Goal: Task Accomplishment & Management: Use online tool/utility

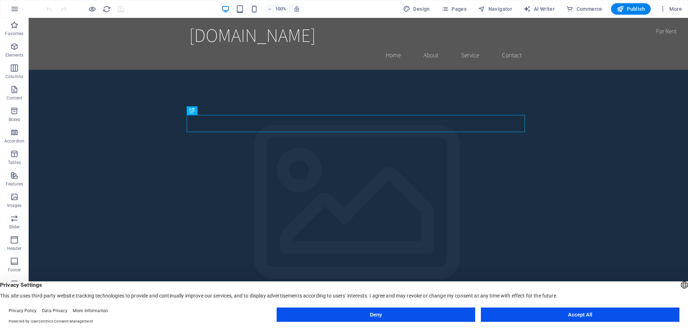
click at [561, 311] on button "Accept All" at bounding box center [580, 315] width 198 height 14
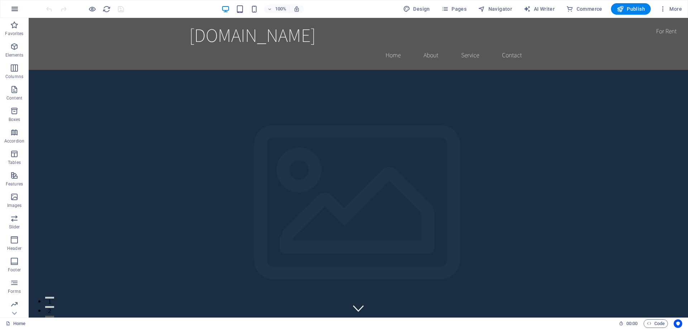
click at [18, 12] on icon "button" at bounding box center [14, 9] width 9 height 9
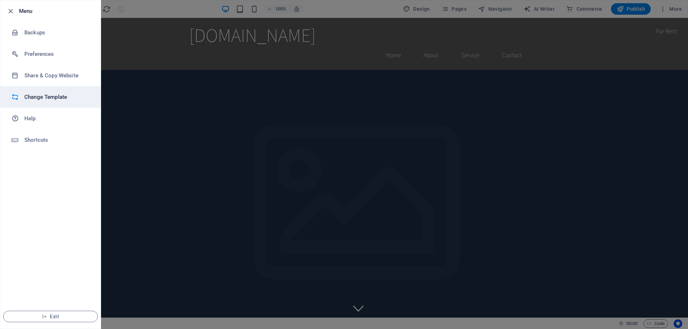
click at [58, 96] on h6 "Change Template" at bounding box center [57, 97] width 66 height 9
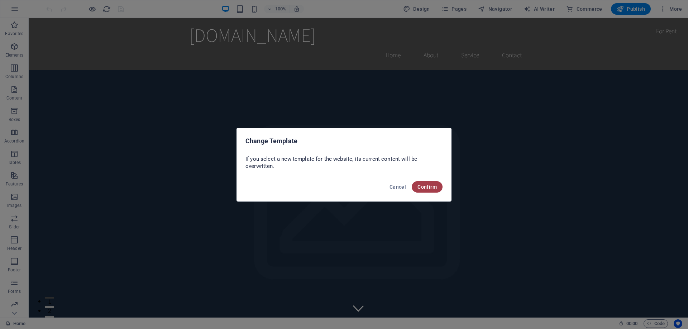
click at [425, 188] on span "Confirm" at bounding box center [426, 187] width 19 height 6
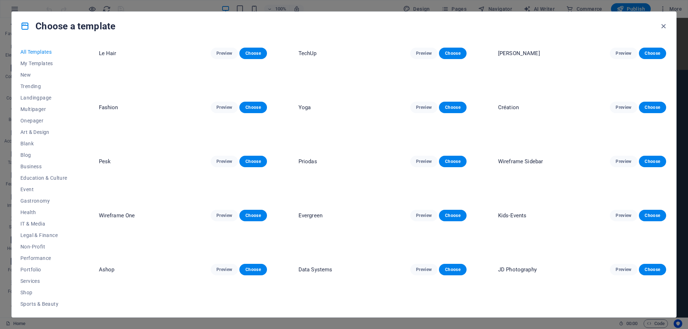
scroll to position [933, 0]
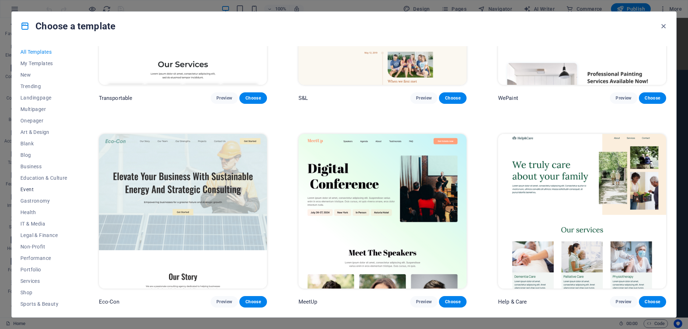
click at [29, 186] on button "Event" at bounding box center [43, 189] width 47 height 11
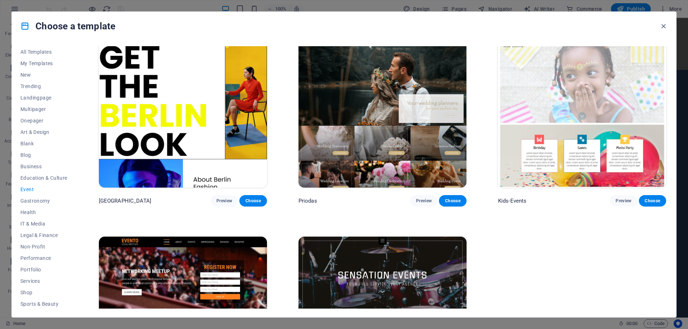
scroll to position [218, 0]
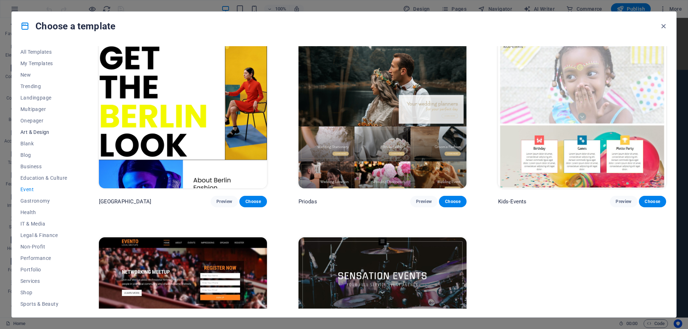
click at [37, 132] on span "Art & Design" at bounding box center [43, 132] width 47 height 6
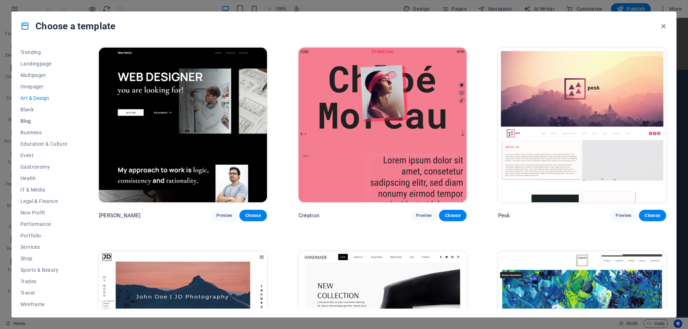
scroll to position [35, 0]
click at [37, 189] on span "IT & Media" at bounding box center [43, 189] width 47 height 6
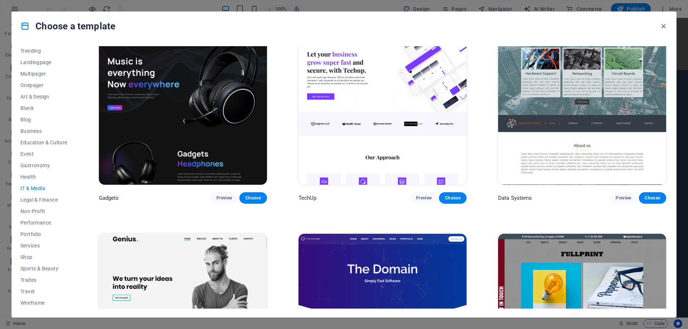
scroll to position [222, 0]
click at [30, 153] on span "Event" at bounding box center [43, 154] width 47 height 6
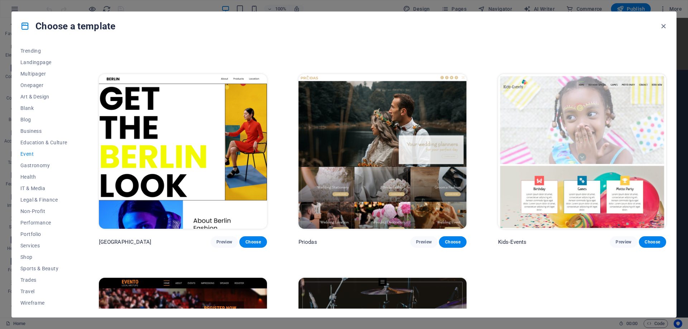
scroll to position [178, 0]
click at [226, 242] on span "Preview" at bounding box center [224, 242] width 16 height 6
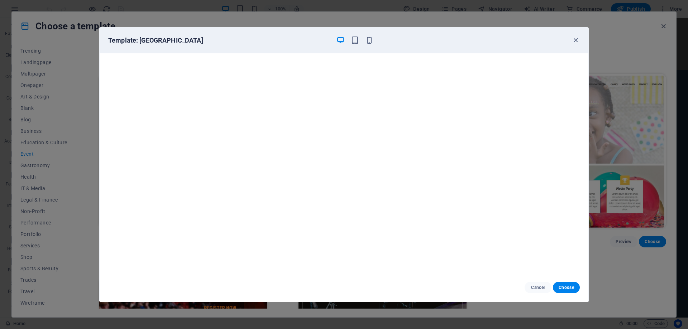
scroll to position [0, 0]
click at [575, 40] on icon "button" at bounding box center [575, 40] width 8 height 8
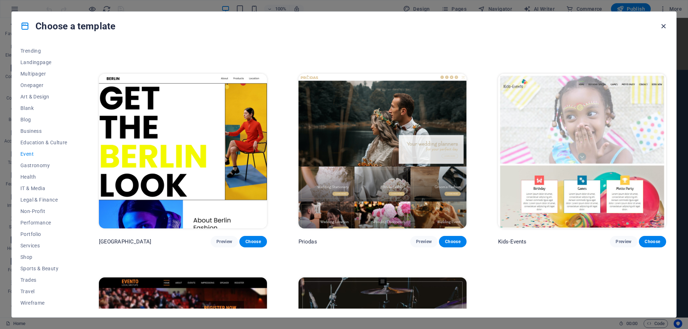
click at [664, 26] on icon "button" at bounding box center [663, 26] width 8 height 8
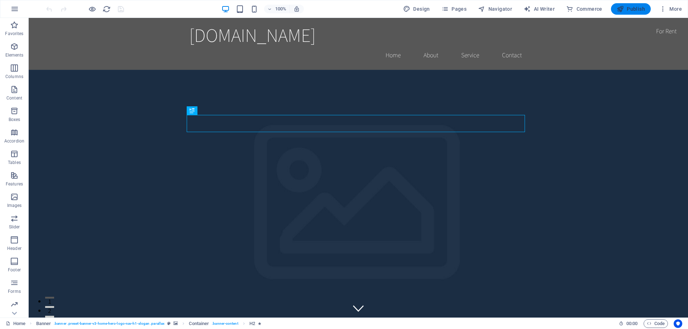
click at [632, 13] on button "Publish" at bounding box center [631, 8] width 40 height 11
click at [16, 56] on p "Elements" at bounding box center [14, 55] width 18 height 6
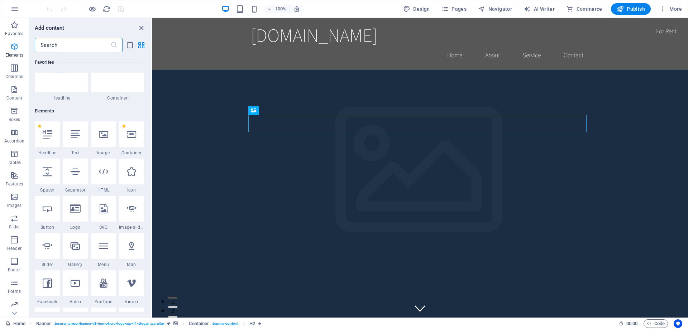
scroll to position [76, 0]
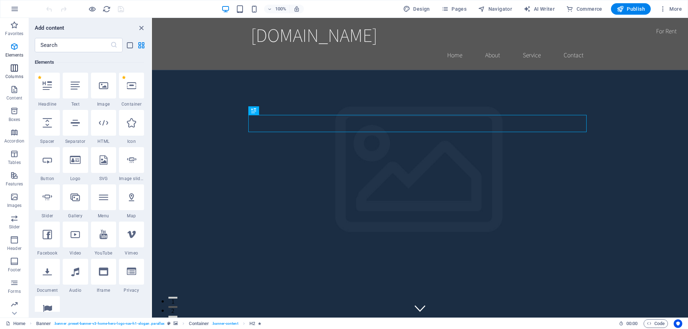
click at [15, 69] on icon "button" at bounding box center [14, 68] width 9 height 9
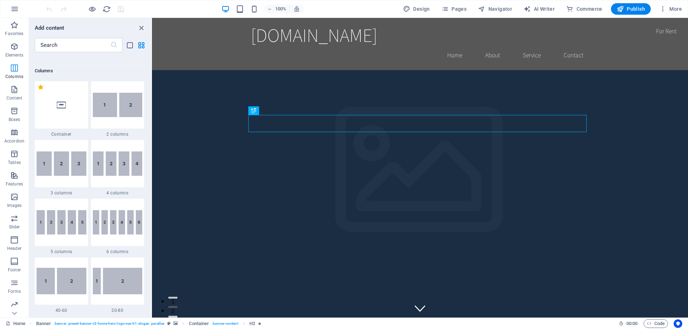
scroll to position [355, 0]
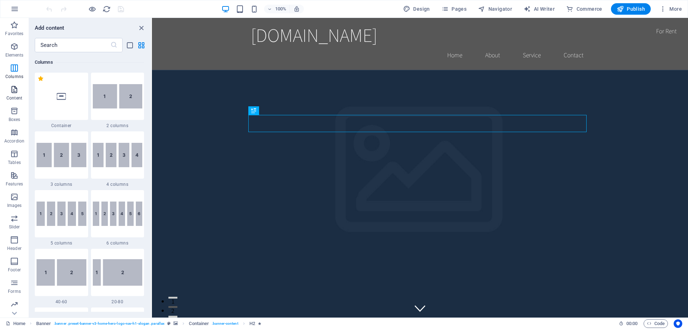
click at [11, 94] on span "Content" at bounding box center [14, 93] width 29 height 17
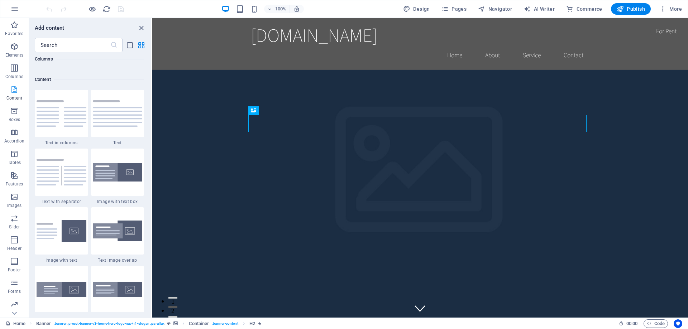
scroll to position [1253, 0]
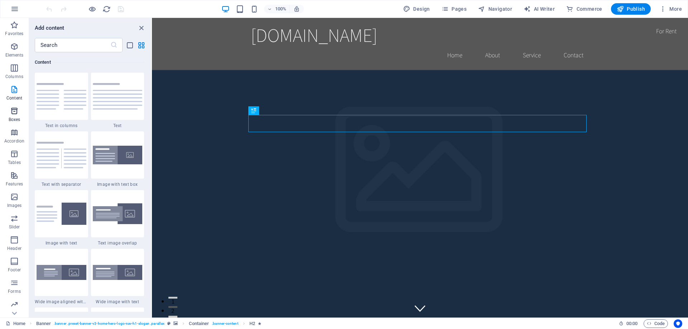
click at [16, 117] on p "Boxes" at bounding box center [15, 120] width 12 height 6
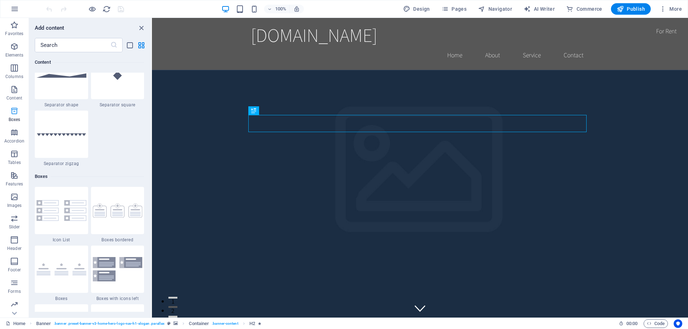
scroll to position [1976, 0]
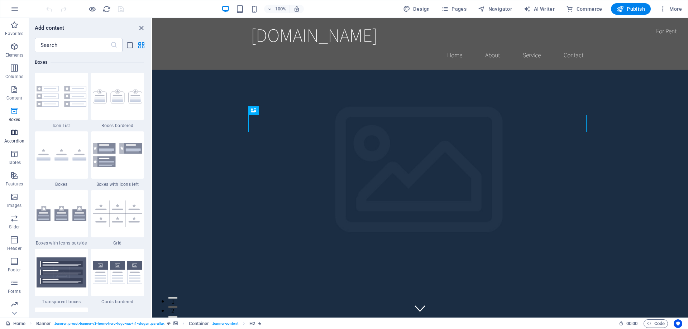
click at [17, 127] on button "Accordion" at bounding box center [14, 135] width 29 height 21
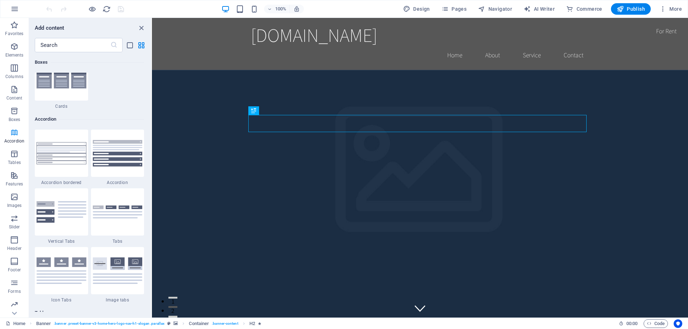
scroll to position [2287, 0]
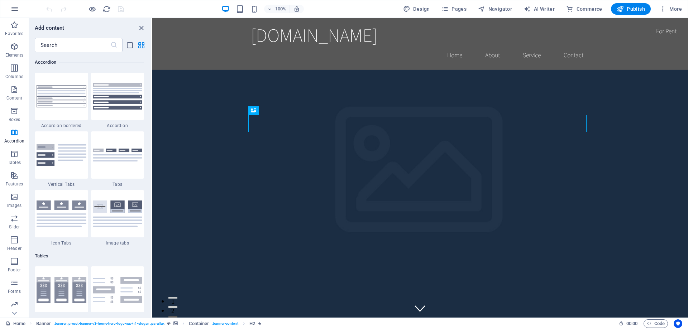
click at [10, 7] on button "button" at bounding box center [14, 8] width 17 height 17
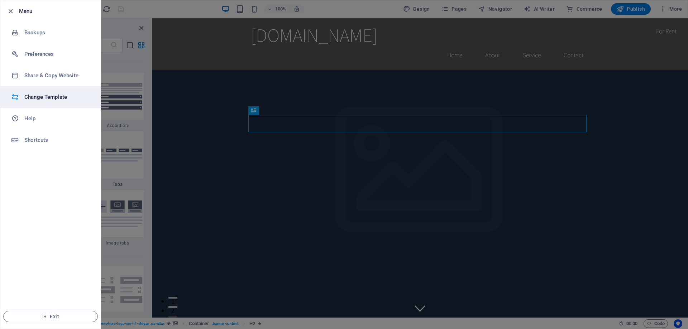
click at [38, 101] on h6 "Change Template" at bounding box center [57, 97] width 66 height 9
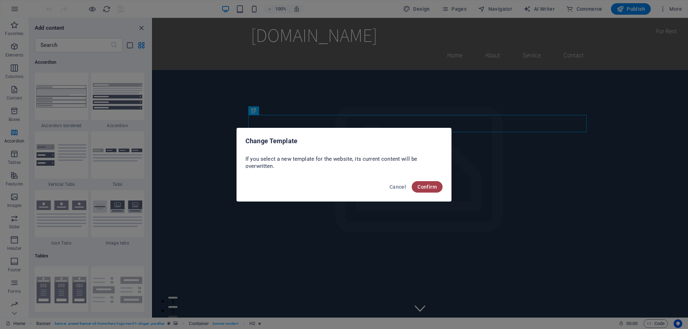
click at [420, 192] on button "Confirm" at bounding box center [427, 186] width 31 height 11
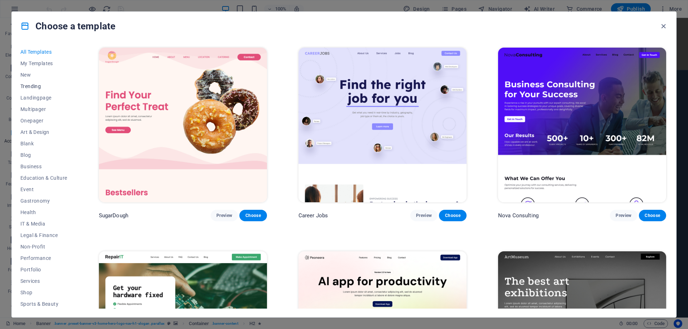
click at [33, 83] on span "Trending" at bounding box center [43, 86] width 47 height 6
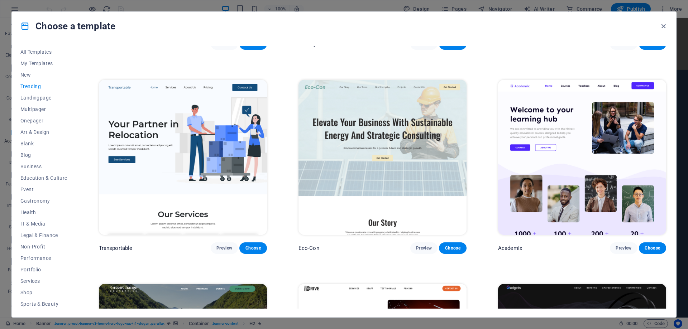
scroll to position [375, 0]
click at [31, 130] on span "Art & Design" at bounding box center [43, 132] width 47 height 6
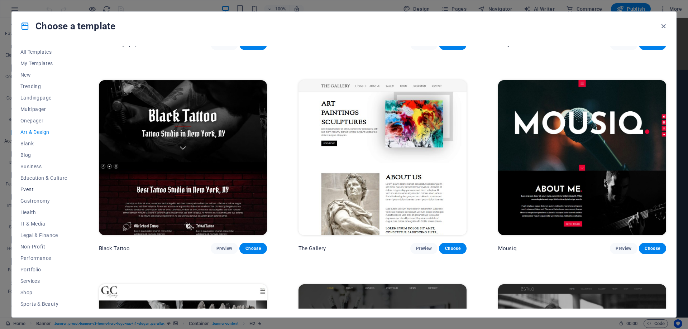
click at [33, 187] on span "Event" at bounding box center [43, 190] width 47 height 6
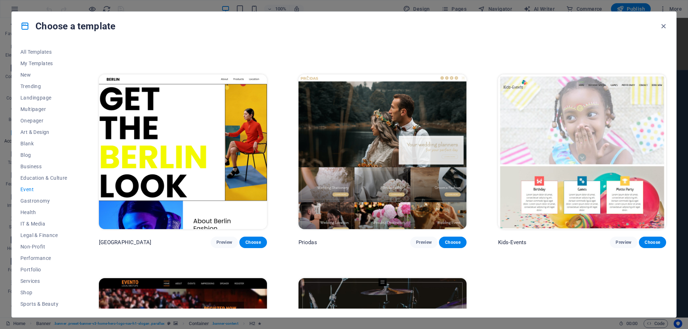
scroll to position [177, 0]
click at [251, 241] on span "Choose" at bounding box center [253, 242] width 16 height 6
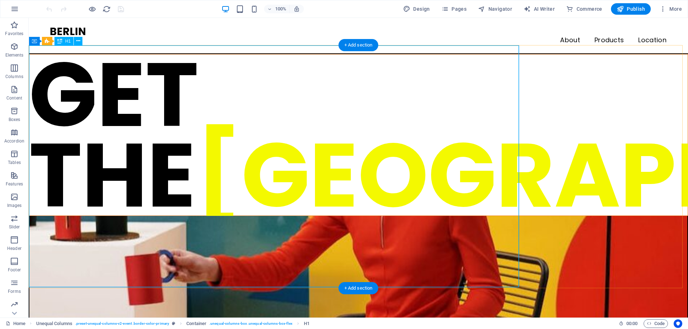
click at [195, 97] on div "GET THE BERLIN LOOK" at bounding box center [358, 134] width 658 height 161
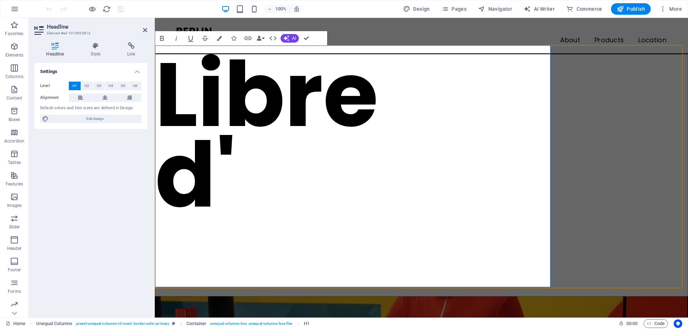
scroll to position [22, 0]
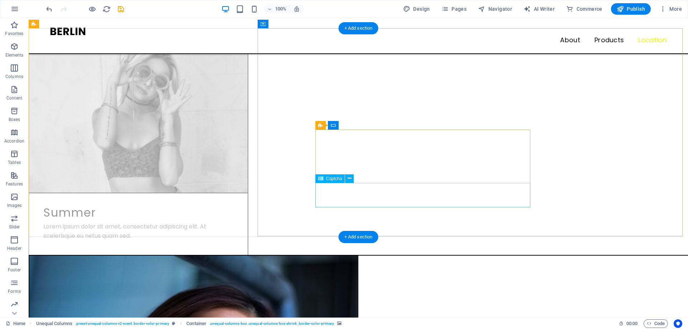
scroll to position [1969, 0]
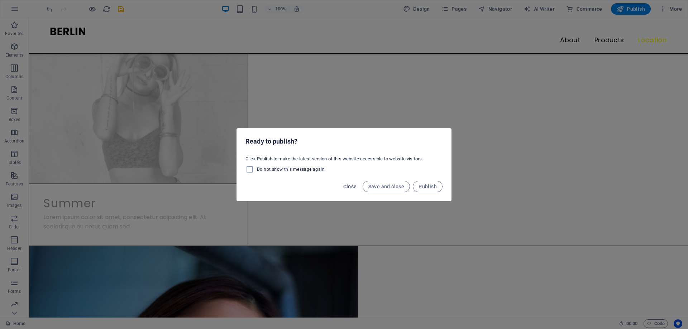
click at [356, 187] on span "Close" at bounding box center [350, 187] width 14 height 6
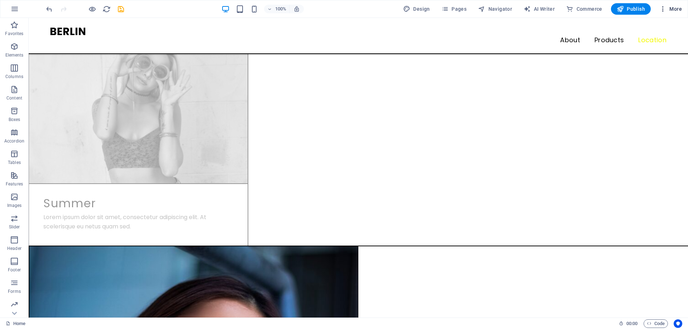
click at [662, 7] on icon "button" at bounding box center [662, 8] width 7 height 7
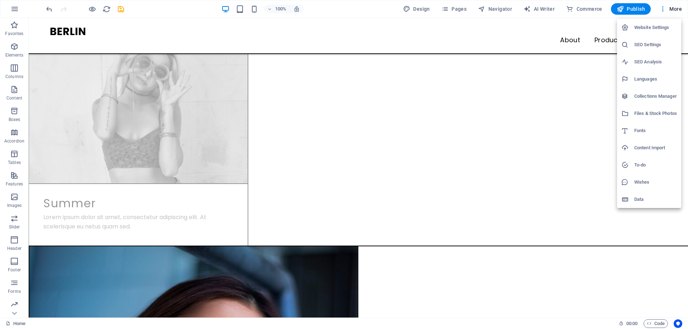
click at [642, 126] on h6 "Fonts" at bounding box center [655, 130] width 43 height 9
select select "popularity"
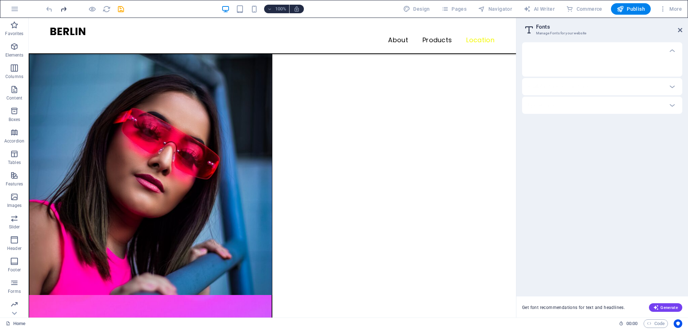
scroll to position [1695, 0]
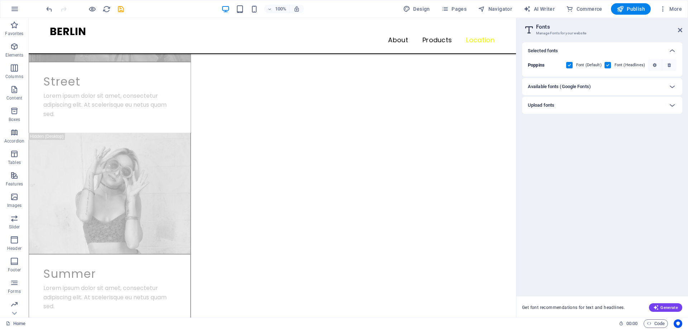
click at [603, 87] on div "Available fonts (Google Fonts)" at bounding box center [596, 86] width 136 height 9
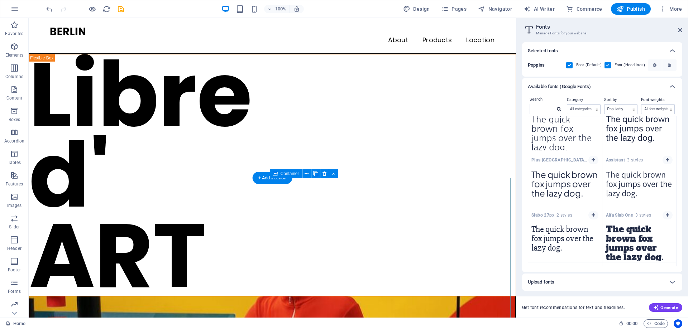
scroll to position [0, 0]
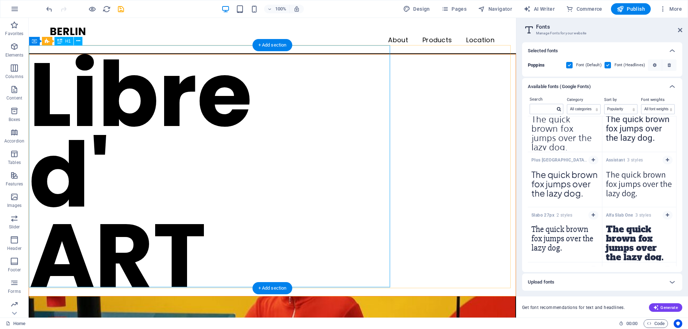
click at [255, 156] on div "Libre d' ART" at bounding box center [272, 175] width 486 height 242
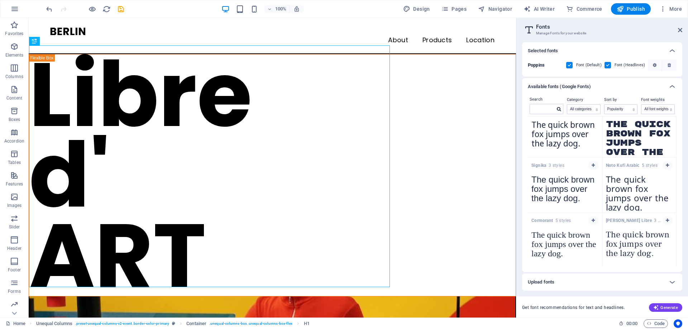
scroll to position [4388, 0]
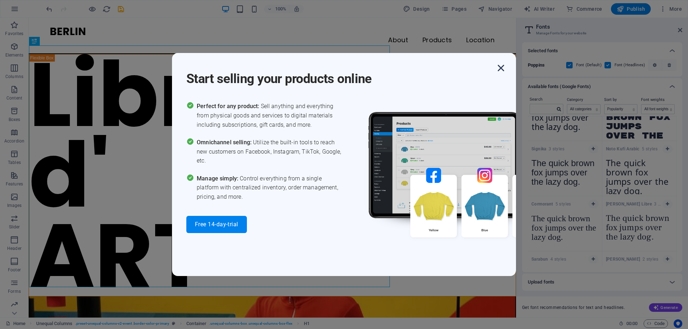
click at [503, 65] on icon "button" at bounding box center [500, 68] width 13 height 13
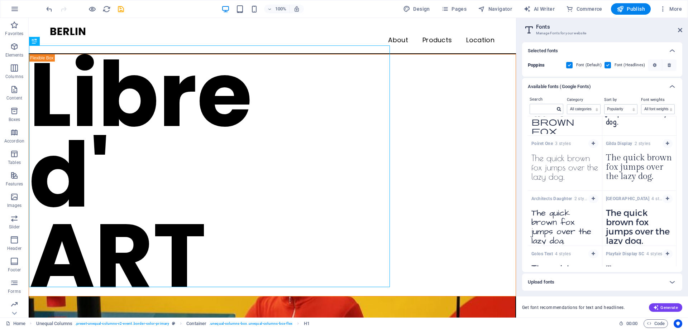
scroll to position [8388, 0]
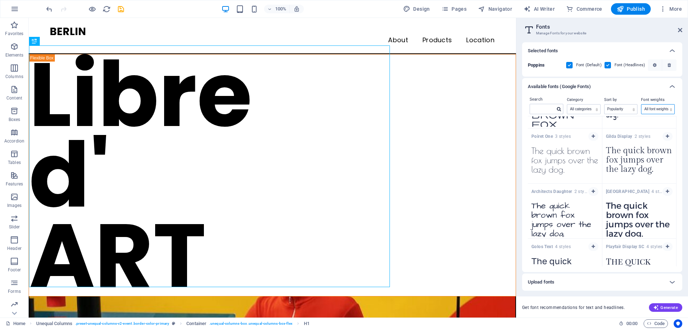
click at [657, 107] on select "All font weights 100 100italic 200 200italic 300 300italic 500 500italic 600 60…" at bounding box center [657, 109] width 33 height 9
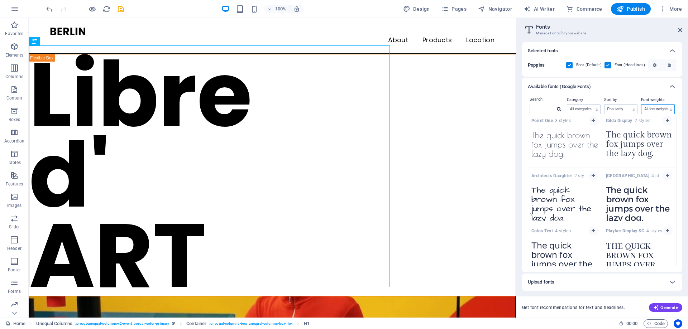
scroll to position [8372, 0]
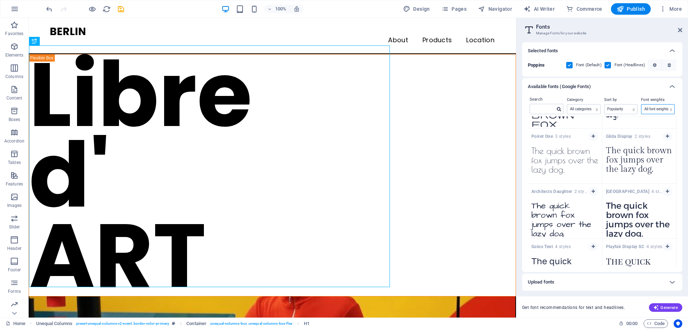
click at [657, 107] on select "All font weights 100 100italic 200 200italic 300 300italic 500 500italic 600 60…" at bounding box center [657, 109] width 33 height 9
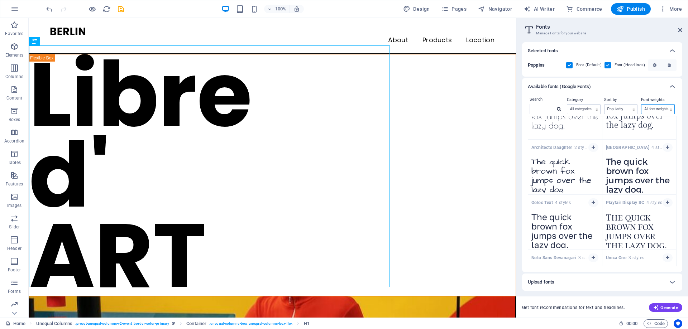
scroll to position [8477, 0]
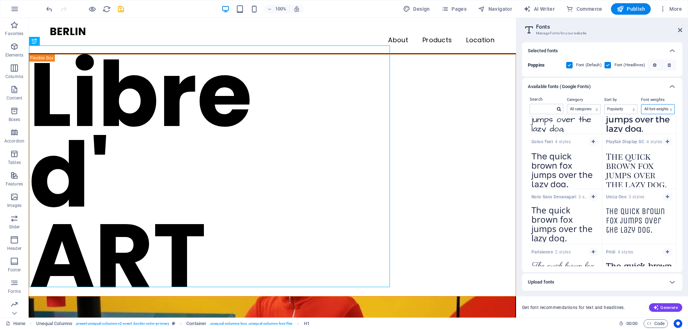
click at [655, 108] on select "All font weights 100 100italic 200 200italic 300 300italic 500 500italic 600 60…" at bounding box center [657, 109] width 33 height 9
click at [653, 88] on div "Available fonts (Google Fonts)" at bounding box center [596, 86] width 136 height 9
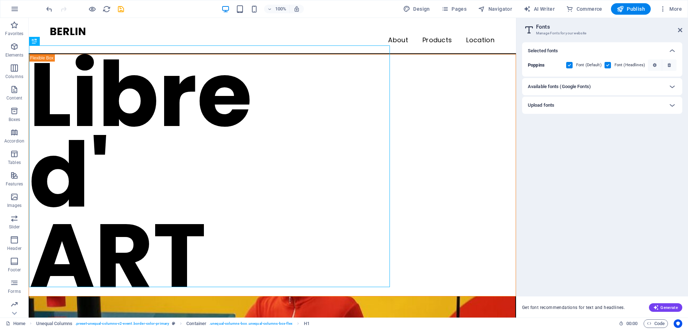
scroll to position [402, 0]
click at [657, 90] on div "Available fonts (Google Fonts)" at bounding box center [596, 86] width 136 height 9
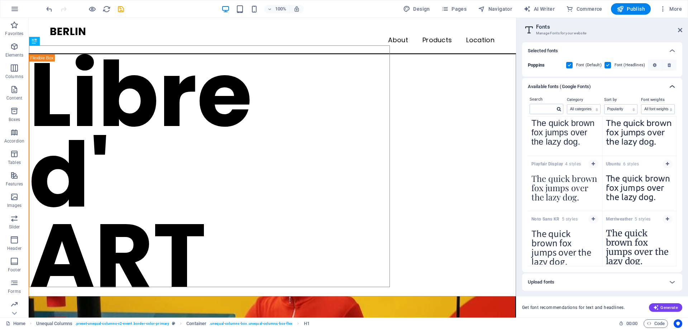
click at [673, 87] on icon at bounding box center [672, 86] width 9 height 9
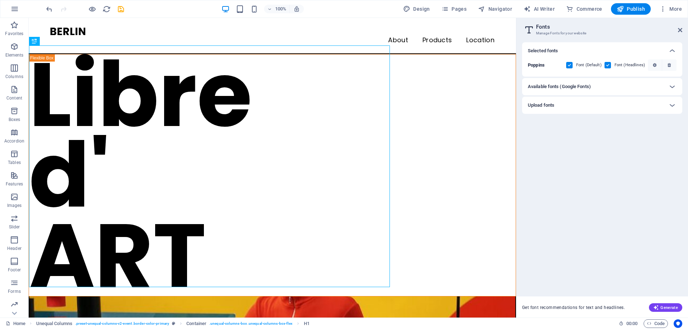
scroll to position [86, 0]
click at [669, 107] on icon at bounding box center [672, 105] width 9 height 9
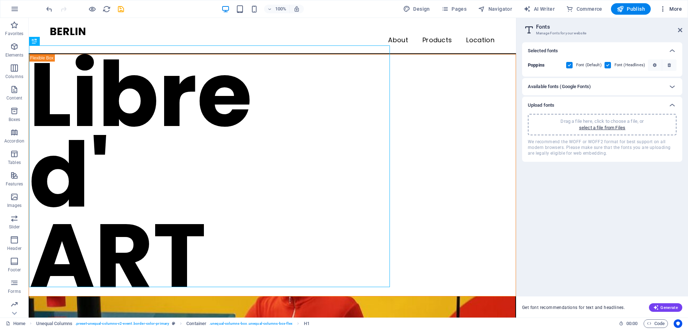
click at [670, 10] on span "More" at bounding box center [670, 8] width 23 height 7
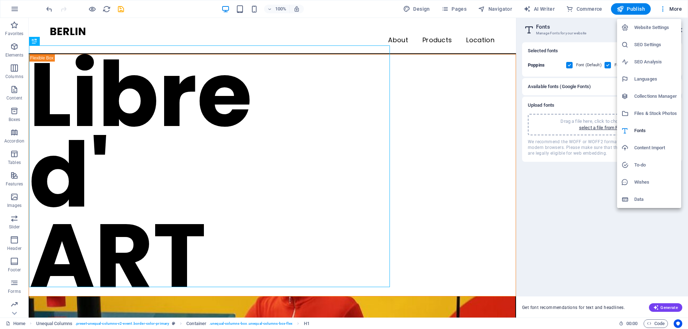
click at [660, 29] on h6 "Website Settings" at bounding box center [655, 27] width 43 height 9
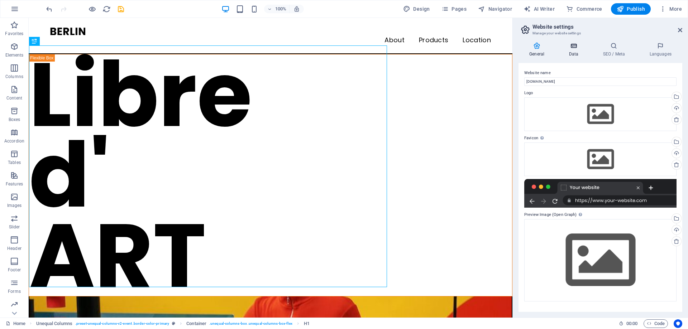
click at [573, 53] on h4 "Data" at bounding box center [575, 49] width 34 height 15
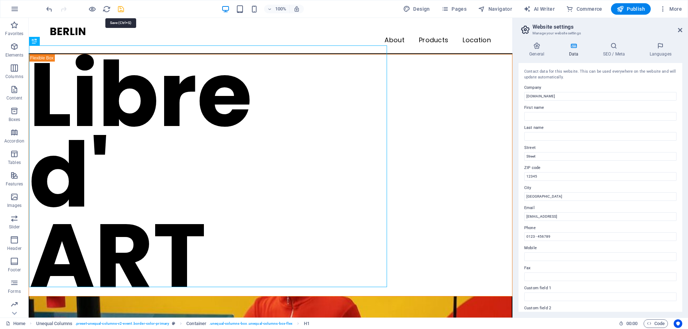
click at [121, 8] on icon "save" at bounding box center [121, 9] width 8 height 8
checkbox input "false"
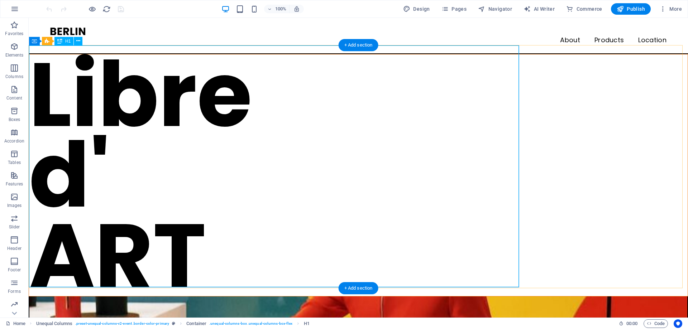
click at [262, 83] on div "Libre d' ART" at bounding box center [358, 175] width 658 height 242
click at [344, 151] on div "Libre d' ART" at bounding box center [358, 175] width 658 height 242
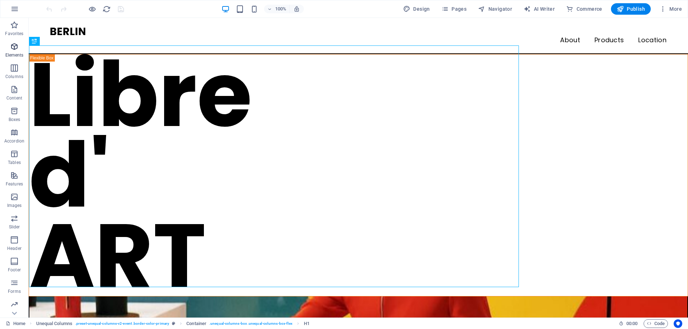
click at [21, 55] on p "Elements" at bounding box center [14, 55] width 18 height 6
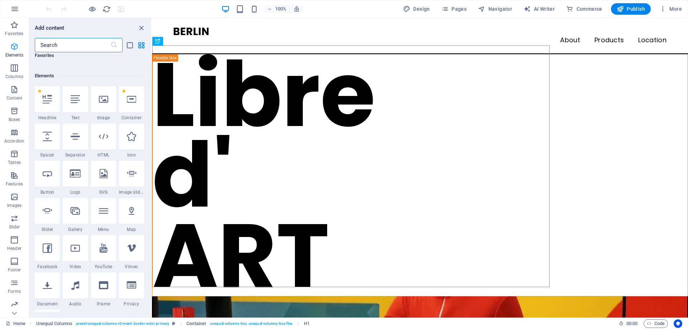
scroll to position [76, 0]
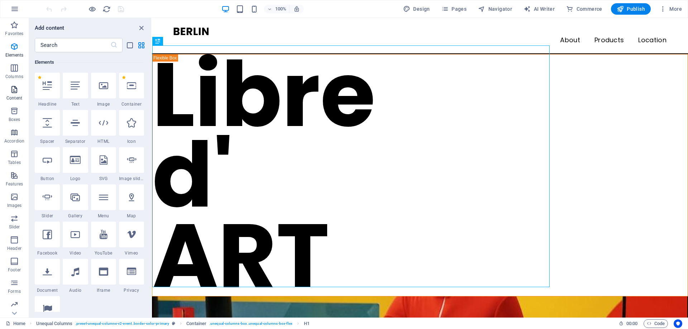
click at [21, 90] on span "Content" at bounding box center [14, 93] width 29 height 17
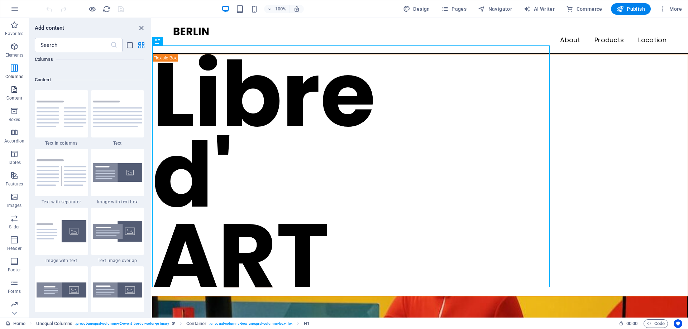
scroll to position [1253, 0]
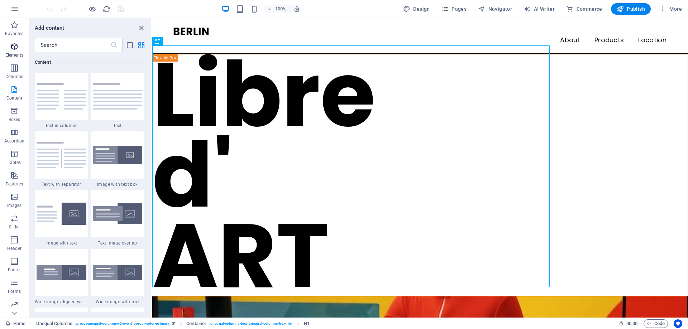
click at [17, 43] on icon "button" at bounding box center [14, 46] width 9 height 9
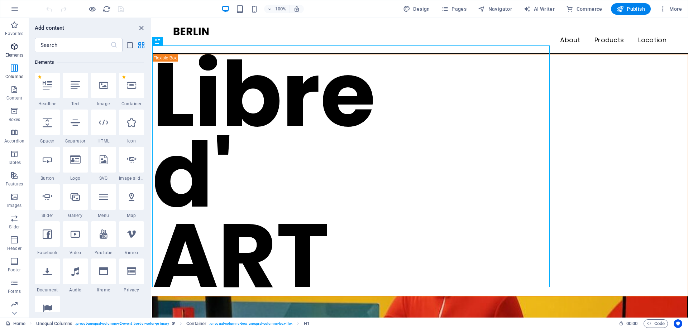
scroll to position [76, 0]
click at [72, 87] on icon at bounding box center [75, 85] width 9 height 9
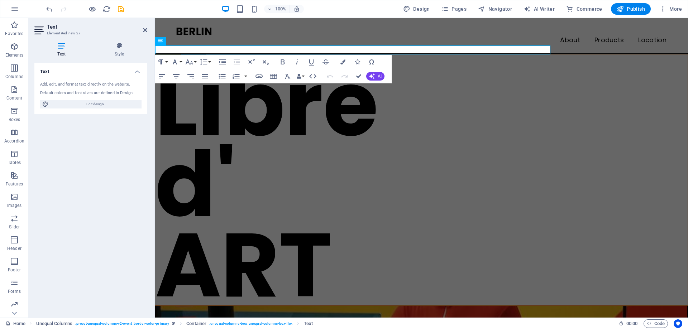
click at [121, 60] on div "Text Style Text Add, edit, and format text directly on the website. Default col…" at bounding box center [90, 177] width 113 height 270
click at [122, 51] on h4 "Style" at bounding box center [119, 49] width 56 height 15
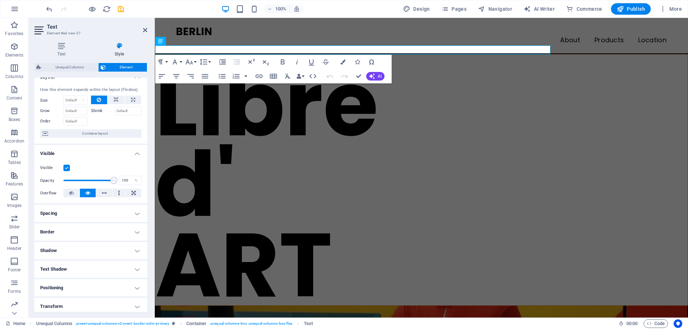
scroll to position [0, 0]
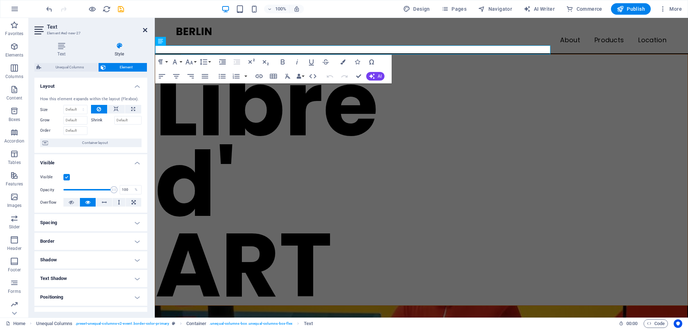
click at [145, 30] on icon at bounding box center [145, 30] width 4 height 6
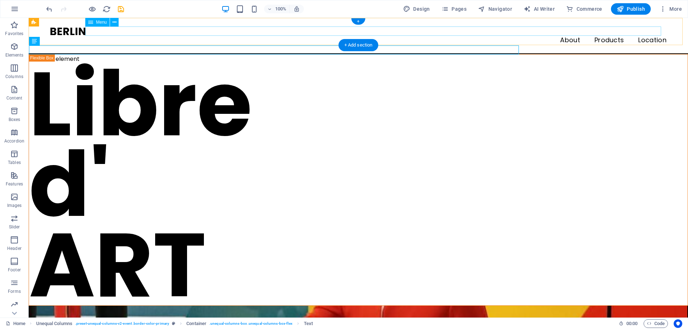
click at [652, 36] on nav "About Products Location" at bounding box center [358, 40] width 616 height 9
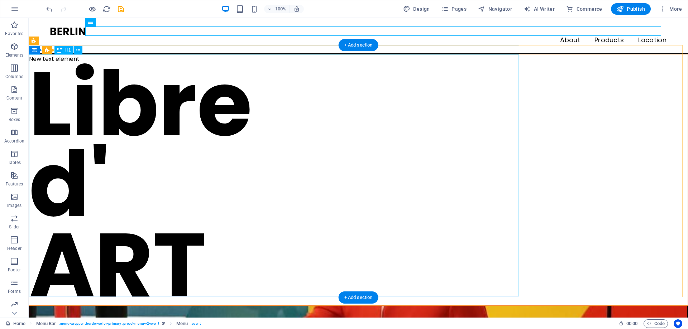
click at [430, 148] on div "Libre d' ART" at bounding box center [358, 185] width 658 height 242
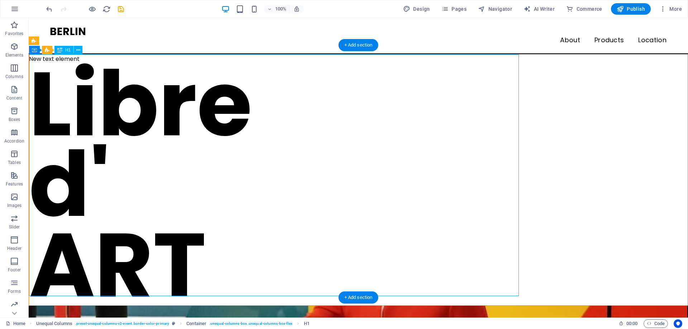
click at [430, 148] on div "Libre d' ART" at bounding box center [358, 185] width 658 height 242
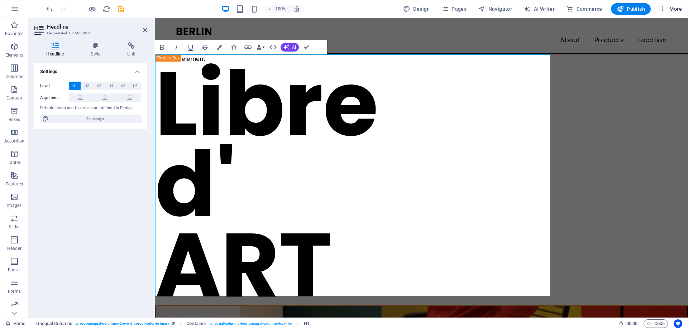
click at [672, 10] on span "More" at bounding box center [670, 8] width 23 height 7
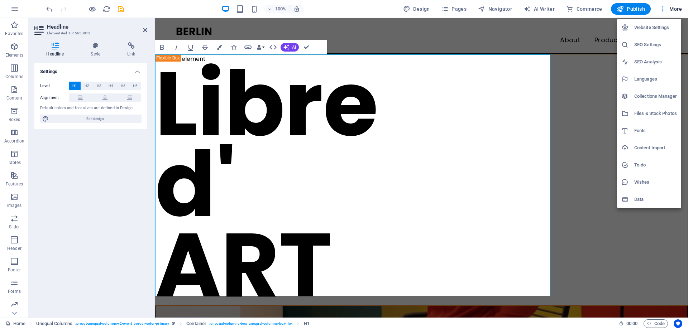
click at [638, 128] on h6 "Fonts" at bounding box center [655, 130] width 43 height 9
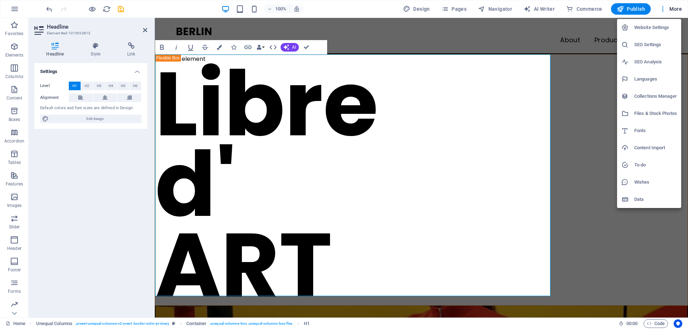
select select "popularity"
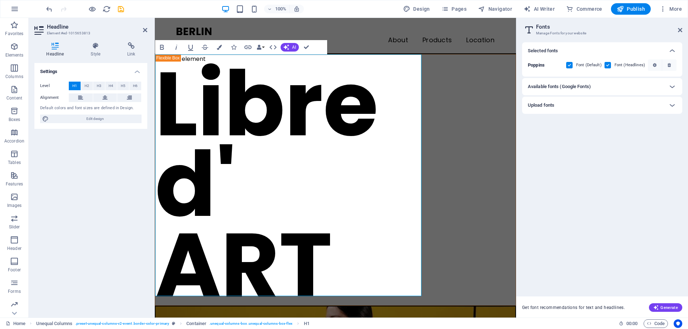
click at [620, 108] on div "Upload fonts" at bounding box center [596, 105] width 136 height 9
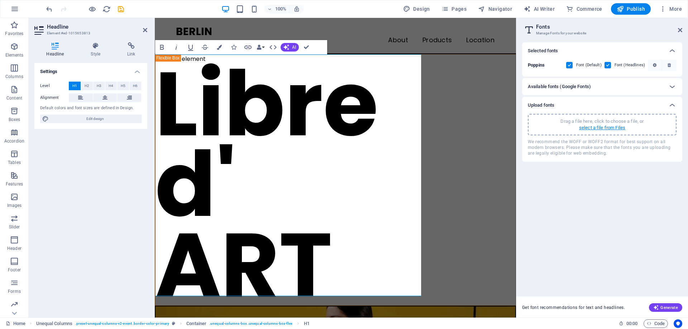
click at [607, 127] on p "select a file from Files" at bounding box center [602, 128] width 46 height 6
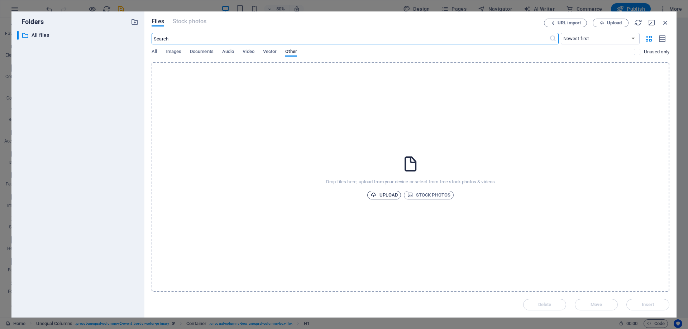
click at [388, 197] on span "Upload" at bounding box center [383, 195] width 27 height 9
click at [395, 150] on div "Drop files here, upload from your device or select from free stock photos & vid…" at bounding box center [411, 177] width 518 height 230
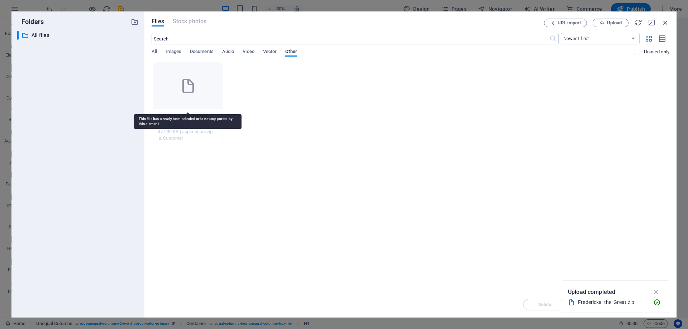
click at [193, 97] on div at bounding box center [187, 86] width 69 height 47
click at [216, 118] on icon "button" at bounding box center [218, 116] width 7 height 6
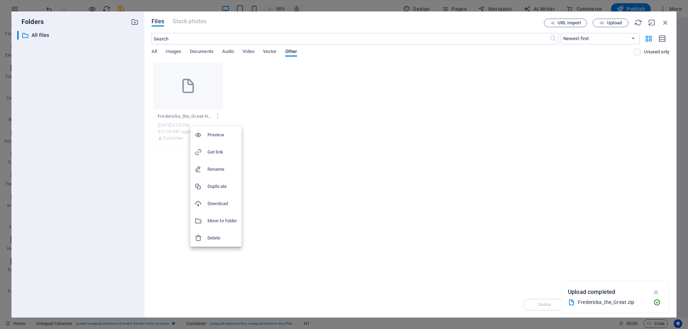
click at [212, 237] on h6 "Delete" at bounding box center [222, 238] width 30 height 9
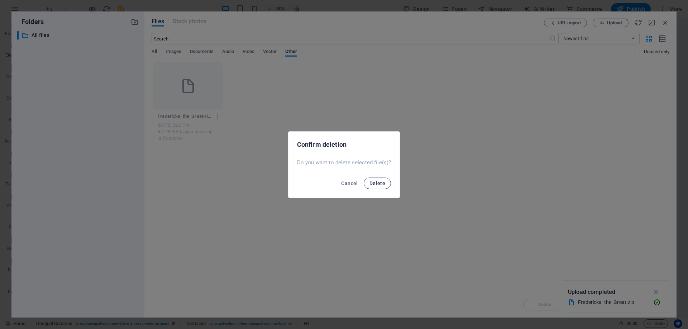
click at [377, 181] on span "Delete" at bounding box center [377, 184] width 16 height 6
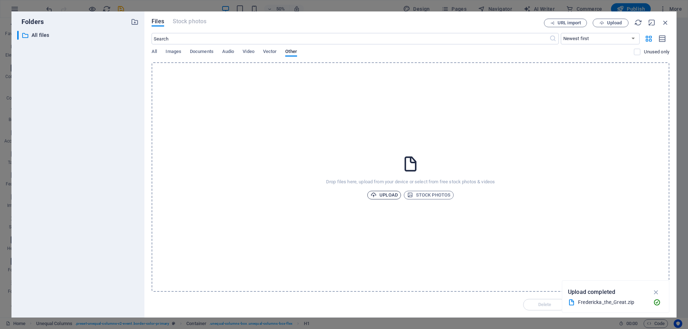
click at [386, 194] on span "Upload" at bounding box center [383, 195] width 27 height 9
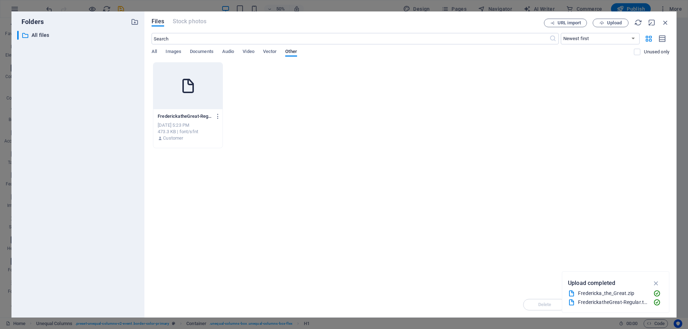
click at [203, 104] on div at bounding box center [187, 86] width 69 height 47
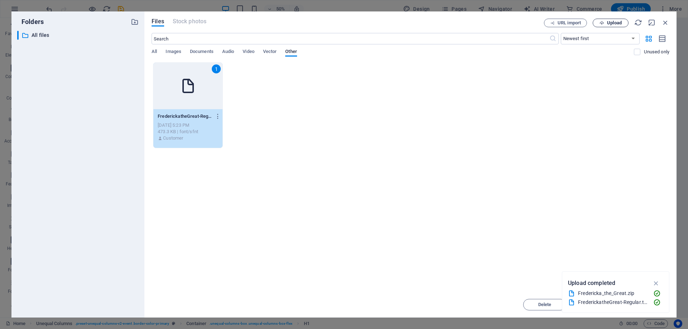
click at [615, 25] on span "Upload" at bounding box center [614, 23] width 15 height 4
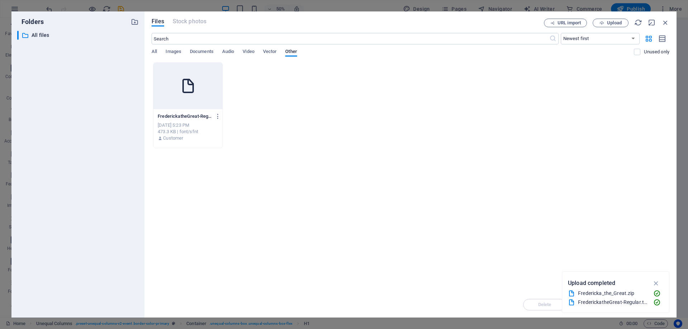
click at [211, 74] on div at bounding box center [187, 86] width 69 height 47
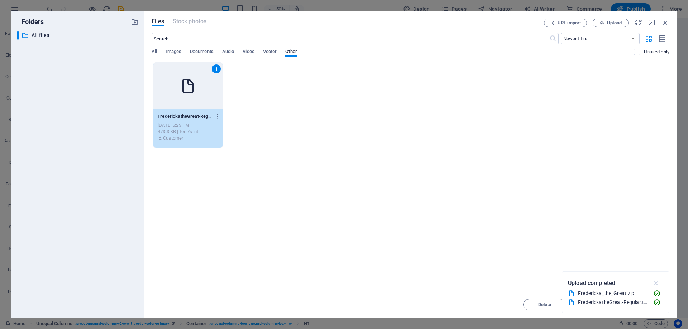
click at [657, 284] on icon "button" at bounding box center [656, 283] width 8 height 8
click at [659, 306] on span "Insert" at bounding box center [647, 305] width 37 height 4
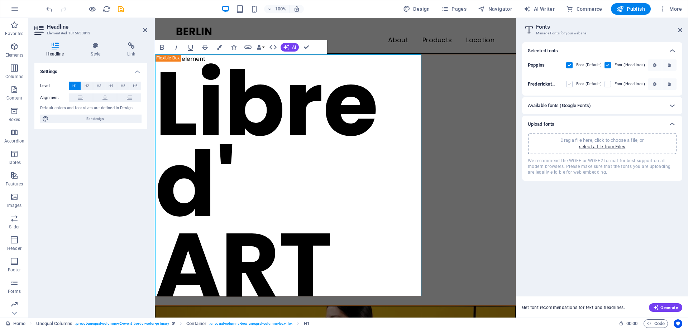
drag, startPoint x: 568, startPoint y: 86, endPoint x: 251, endPoint y: 141, distance: 321.5
click at [568, 86] on label at bounding box center [569, 84] width 6 height 6
click at [0, 0] on fqhAe1ypXUx4E853JqlJ4Q "checkbox" at bounding box center [0, 0] width 0 height 0
click at [353, 122] on h1 "Libre d' ART" at bounding box center [335, 185] width 360 height 242
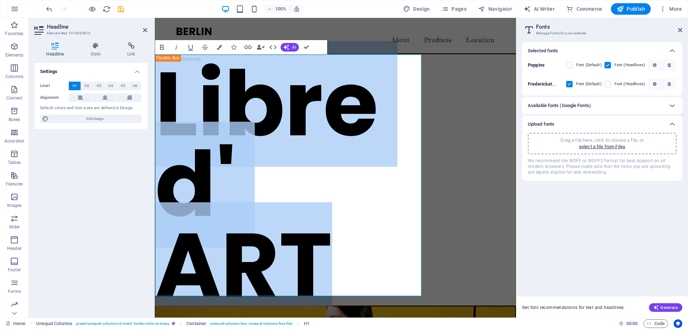
drag, startPoint x: 335, startPoint y: 264, endPoint x: 150, endPoint y: 82, distance: 258.9
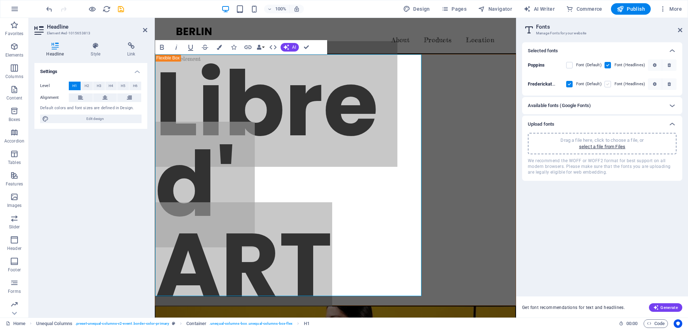
click at [609, 85] on label at bounding box center [607, 84] width 6 height 6
click at [0, 0] on fqhAe1ypXUx4E853JqlJ4Q "checkbox" at bounding box center [0, 0] width 0 height 0
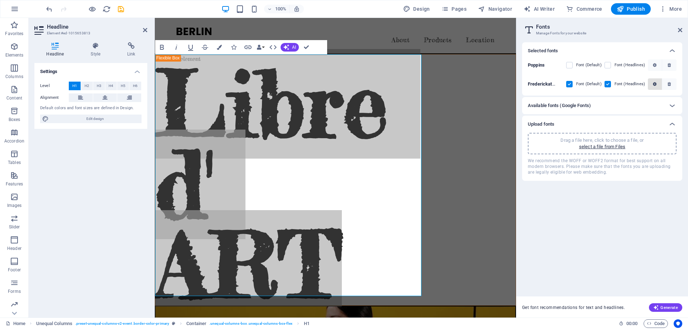
click at [655, 86] on icon "button" at bounding box center [655, 84] width 4 height 4
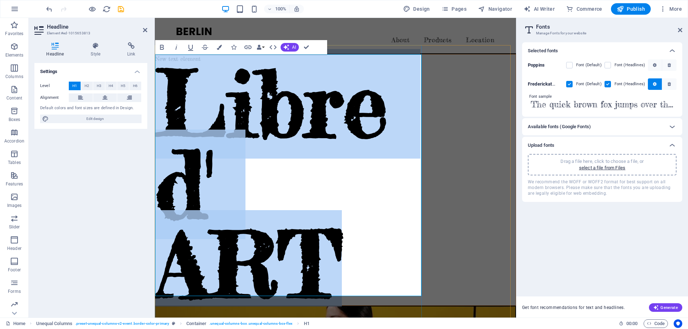
click at [409, 207] on h1 "Libre d' ART" at bounding box center [335, 185] width 360 height 242
drag, startPoint x: 356, startPoint y: 232, endPoint x: 175, endPoint y: 104, distance: 221.9
click at [175, 104] on h1 "Libre d' ART" at bounding box center [335, 185] width 360 height 242
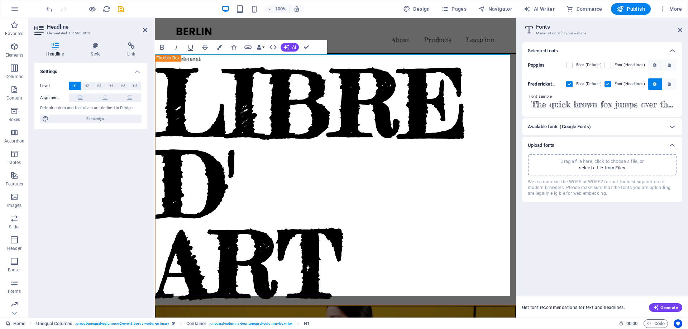
click at [578, 249] on div "Selected fonts Poppins Font (Default) Font (Headlines) FrederickatheGreat Regul…" at bounding box center [602, 166] width 160 height 249
click at [498, 234] on h1 "LIBRE ‌D' ‌ART" at bounding box center [335, 185] width 360 height 242
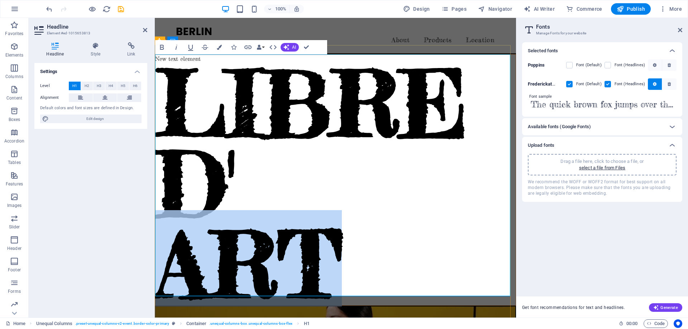
click at [498, 234] on h1 "LIBRE ‌D' ‌ART" at bounding box center [335, 185] width 360 height 242
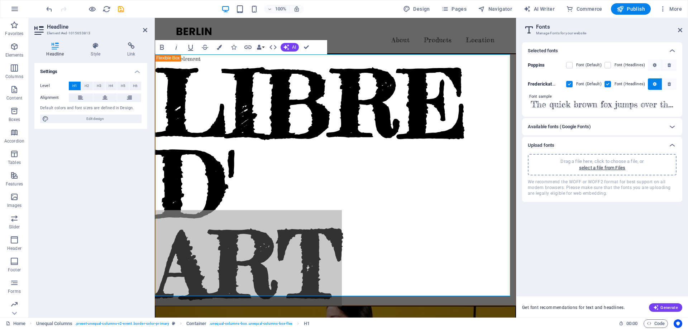
click at [534, 215] on div "Selected fonts Poppins Font (Default) Font (Headlines) FrederickatheGreat Regul…" at bounding box center [602, 166] width 160 height 249
drag, startPoint x: 689, startPoint y: 233, endPoint x: 384, endPoint y: 175, distance: 310.3
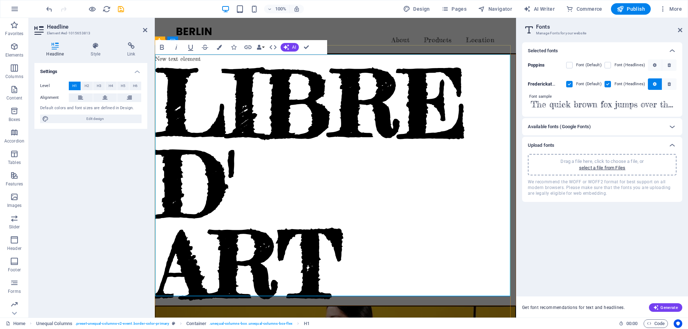
click at [384, 175] on h1 "LIBRE ‌D' ‌ART" at bounding box center [335, 185] width 360 height 242
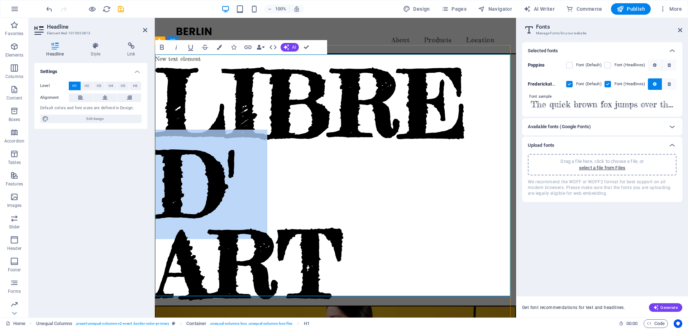
click at [384, 175] on h1 "LIBRE ‌D' ‌ART" at bounding box center [335, 185] width 360 height 242
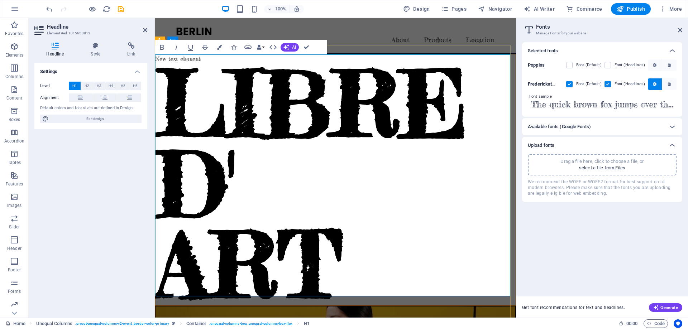
click at [355, 223] on h1 "LIBRE ‌D' ‌ART" at bounding box center [335, 185] width 360 height 242
click at [39, 193] on div "Settings Level H1 H2 H3 H4 H5 H6 Alignment Default colors and font sizes are de…" at bounding box center [90, 187] width 113 height 249
click at [145, 32] on icon at bounding box center [145, 30] width 4 height 6
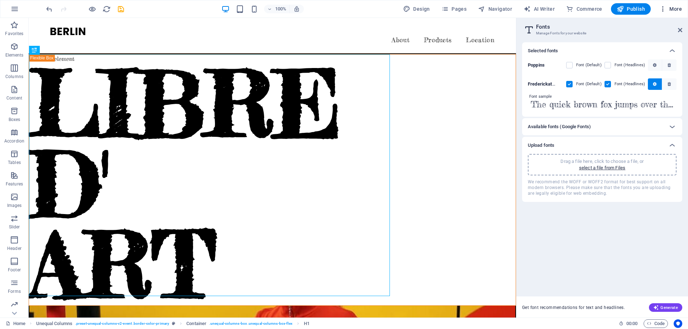
click at [672, 8] on span "More" at bounding box center [670, 8] width 23 height 7
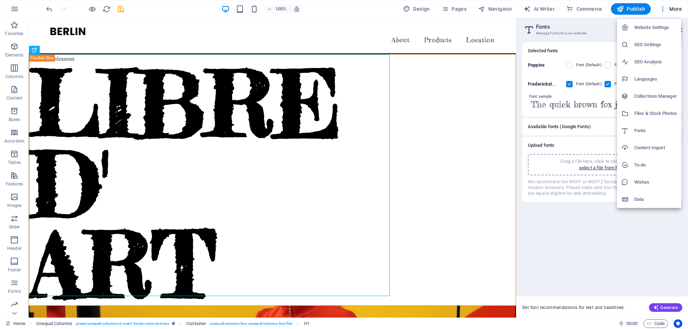
click at [653, 27] on h6 "Website Settings" at bounding box center [655, 27] width 43 height 9
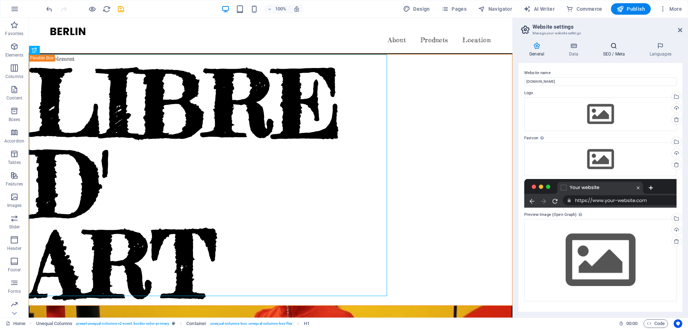
click at [617, 49] on h4 "SEO / Meta" at bounding box center [615, 49] width 47 height 15
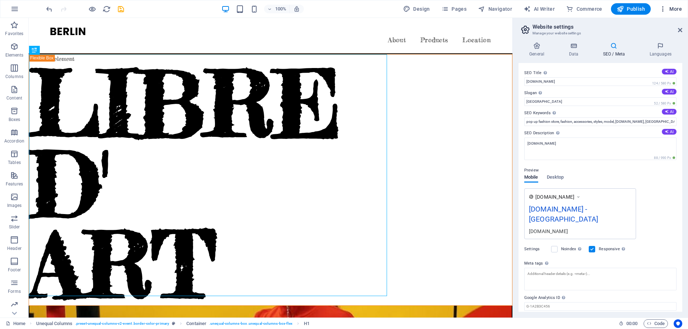
click at [677, 6] on span "More" at bounding box center [670, 8] width 23 height 7
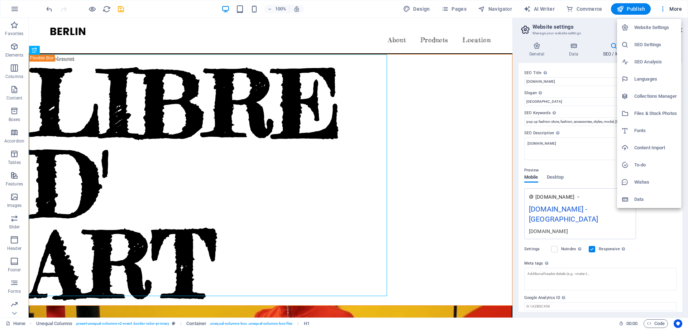
click at [610, 23] on div at bounding box center [344, 164] width 688 height 329
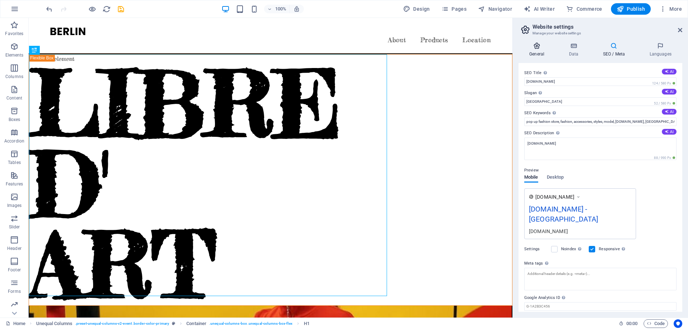
click at [540, 51] on h4 "General" at bounding box center [537, 49] width 39 height 15
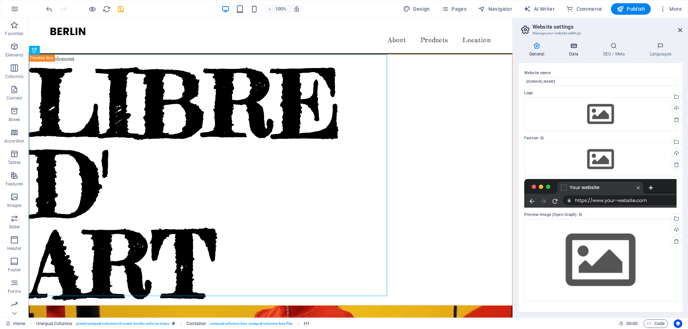
click at [580, 51] on h4 "Data" at bounding box center [575, 49] width 34 height 15
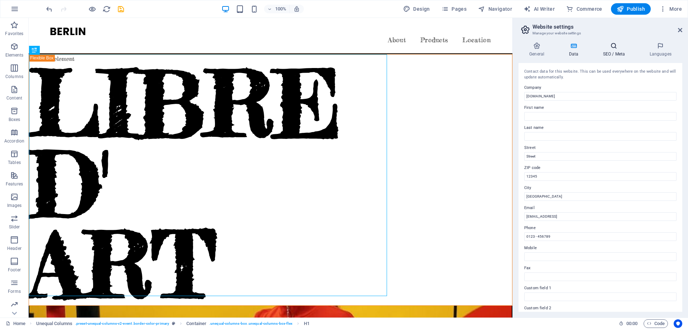
click at [618, 51] on h4 "SEO / Meta" at bounding box center [615, 49] width 47 height 15
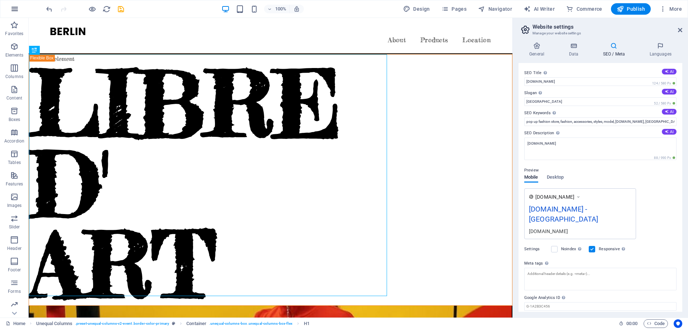
click at [20, 5] on button "button" at bounding box center [14, 8] width 17 height 17
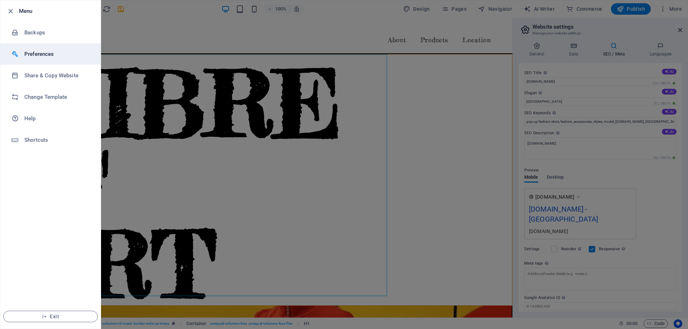
click at [54, 50] on h6 "Preferences" at bounding box center [57, 54] width 66 height 9
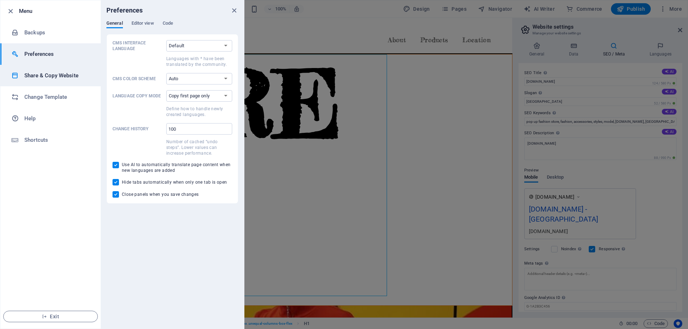
click at [46, 73] on h6 "Share & Copy Website" at bounding box center [57, 75] width 66 height 9
